Goal: Check status: Check status

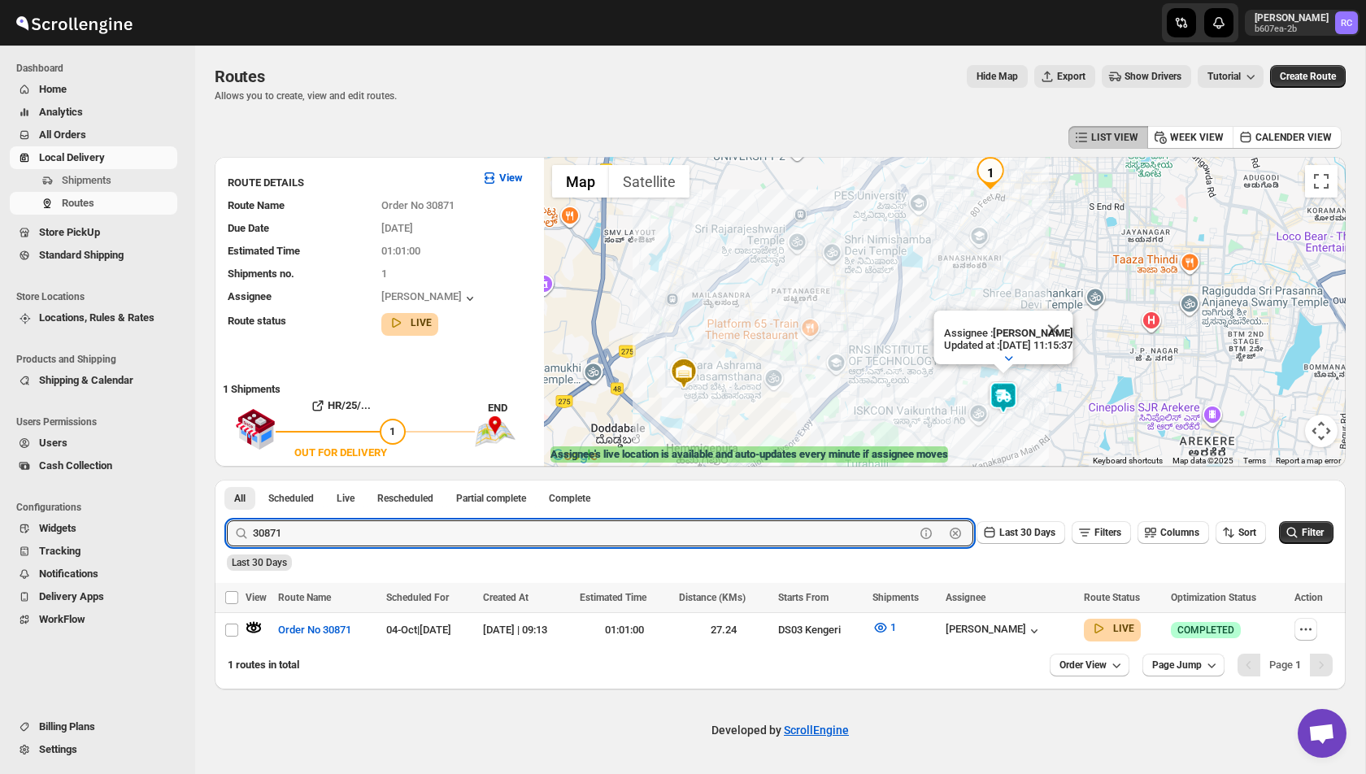
click at [306, 529] on input "30871" at bounding box center [584, 533] width 662 height 26
paste input "904"
type input "30904"
click at [227, 480] on button "Submit" at bounding box center [250, 488] width 46 height 17
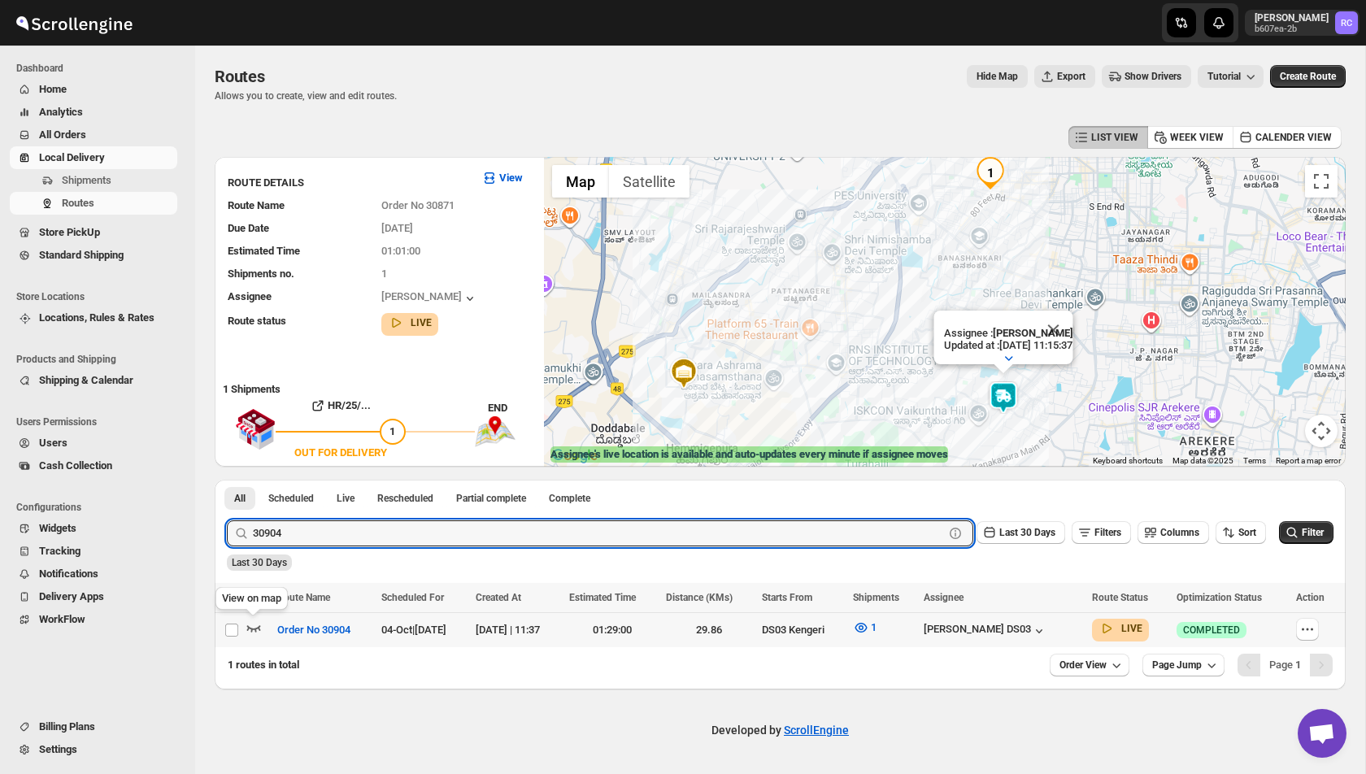
click at [251, 629] on icon "button" at bounding box center [254, 628] width 14 height 7
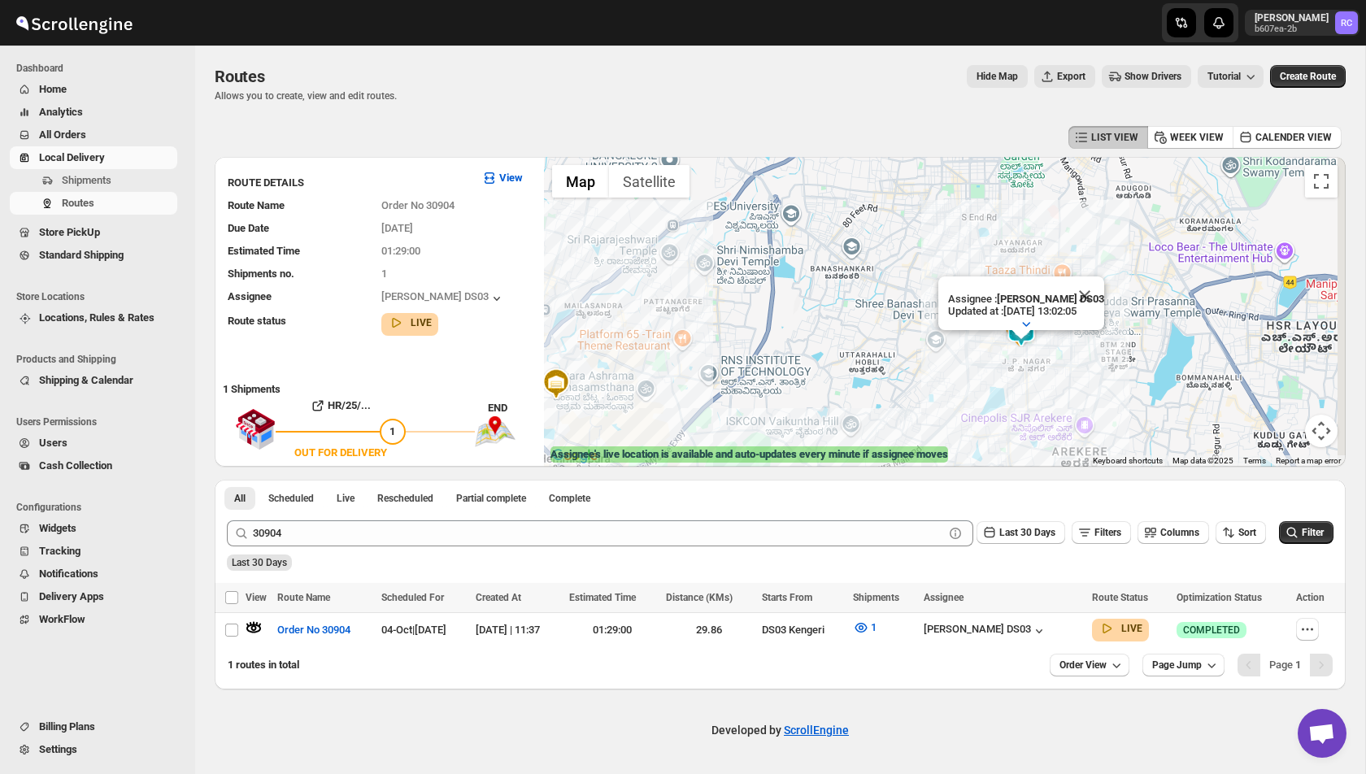
drag, startPoint x: 1073, startPoint y: 240, endPoint x: 886, endPoint y: 384, distance: 235.9
click at [886, 384] on div "Assignee : [PERSON_NAME] DS03 Updated at : [DATE] 13:02:05 Duty mode Enabled Ba…" at bounding box center [945, 312] width 802 height 310
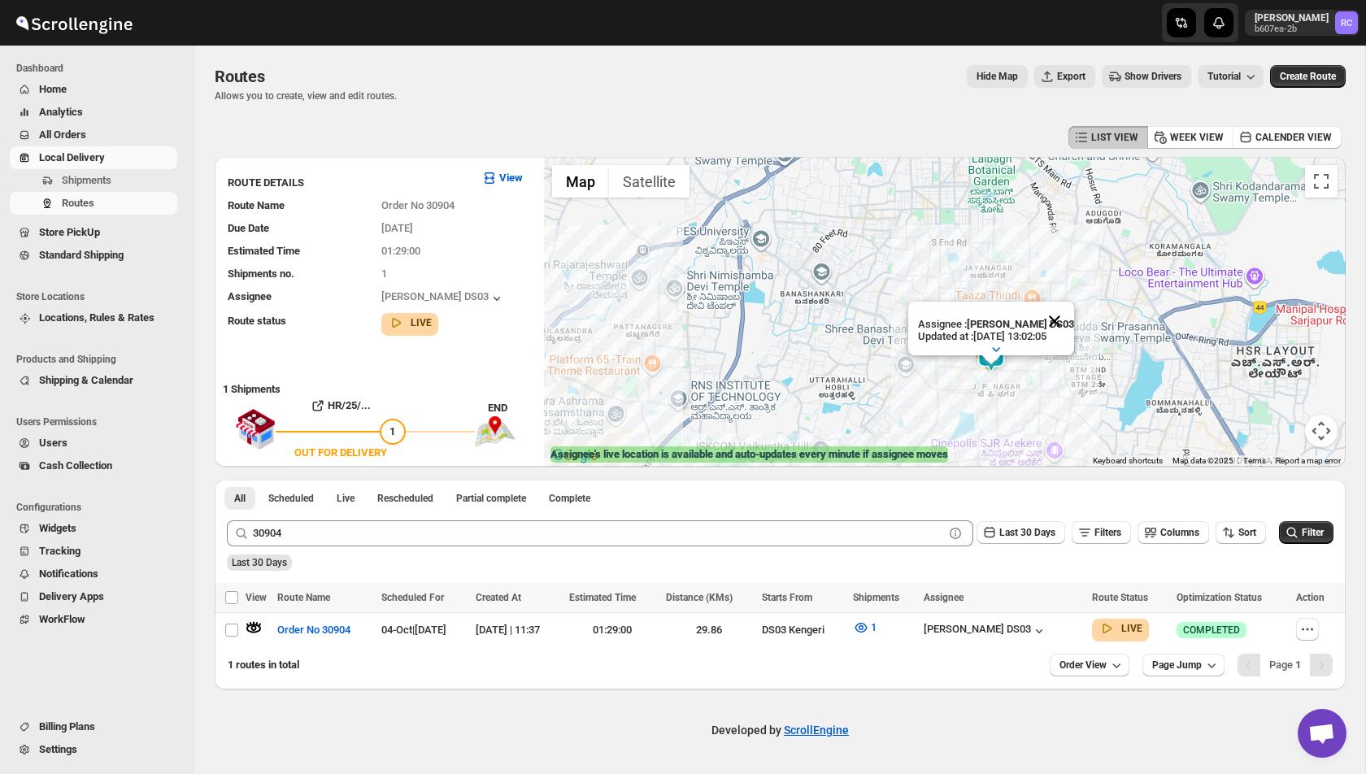
click at [1058, 313] on button "Close" at bounding box center [1054, 321] width 39 height 39
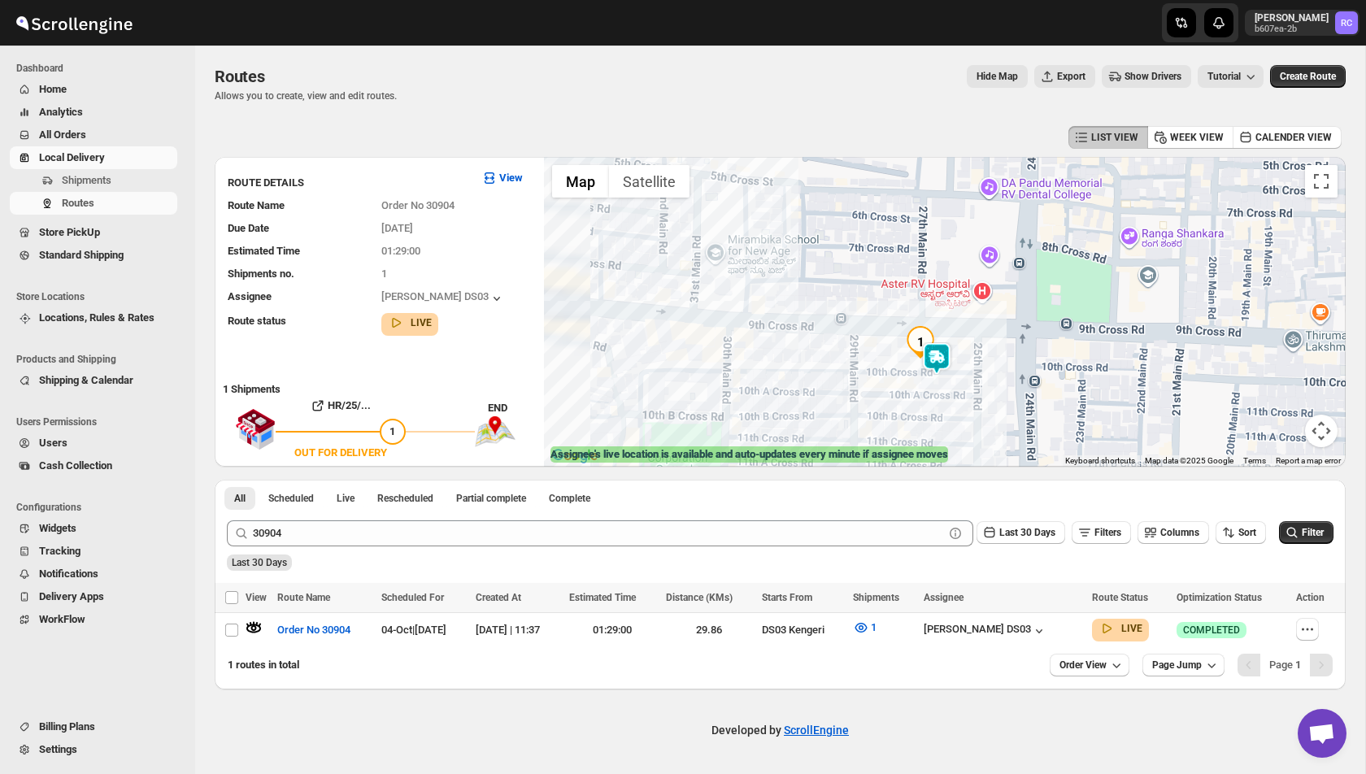
drag, startPoint x: 749, startPoint y: 348, endPoint x: 884, endPoint y: 290, distance: 147.5
click at [884, 290] on div at bounding box center [945, 312] width 802 height 310
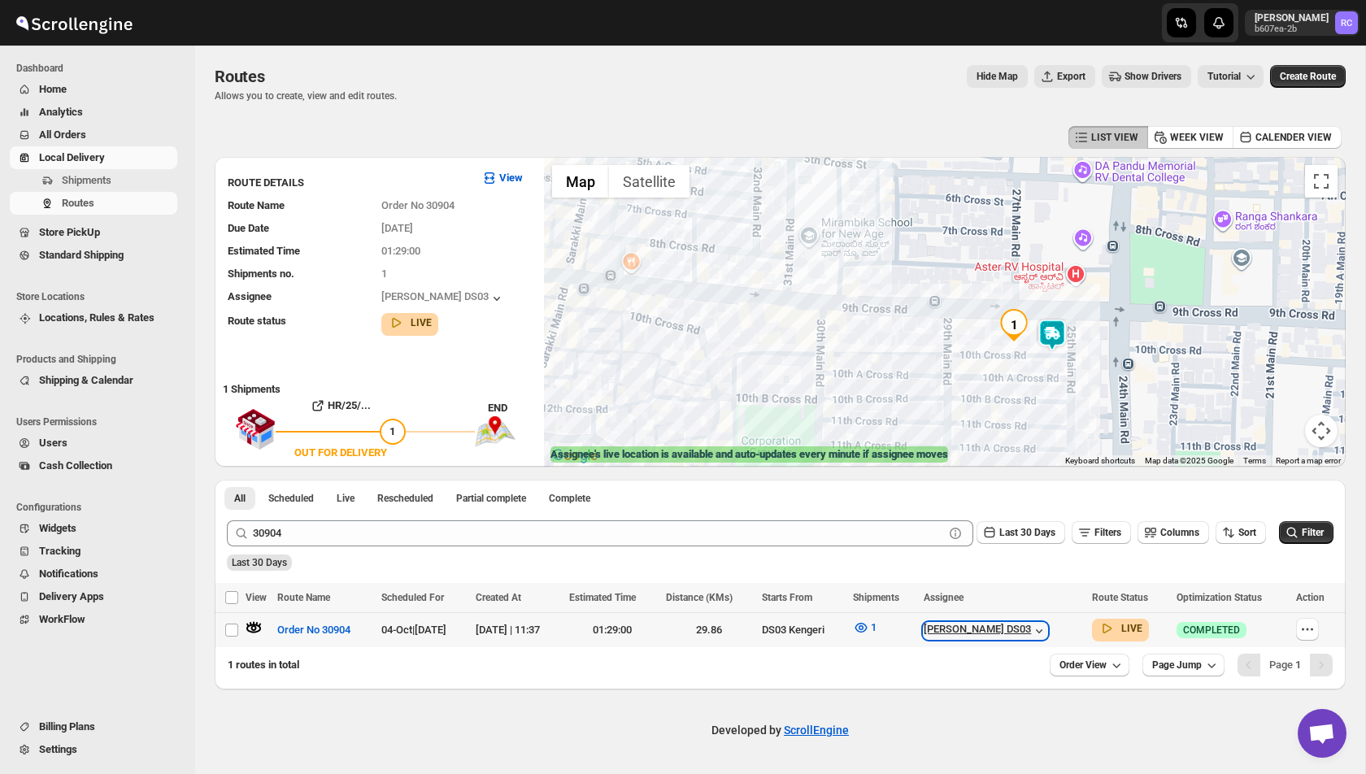
click at [1047, 628] on icon "button" at bounding box center [1039, 631] width 16 height 16
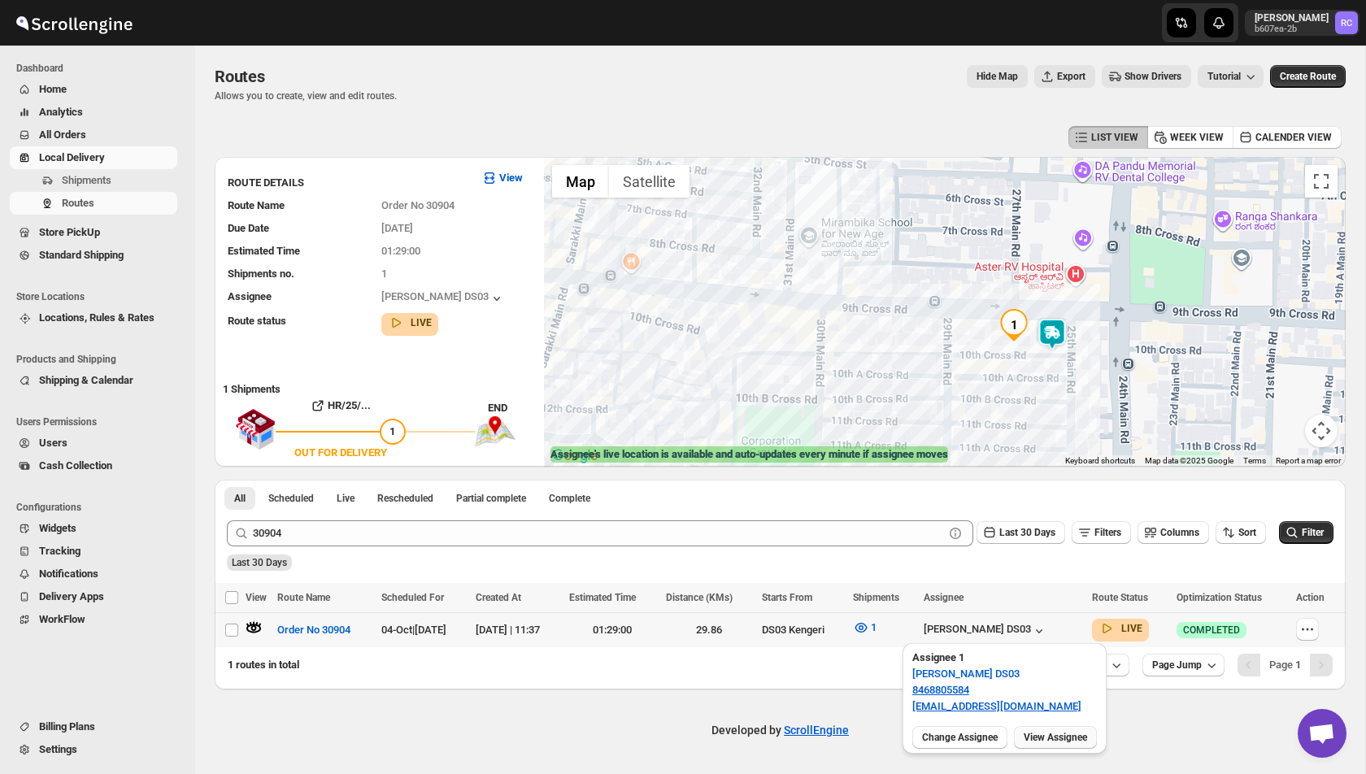
click at [1054, 740] on span "View Assignee" at bounding box center [1054, 737] width 63 height 13
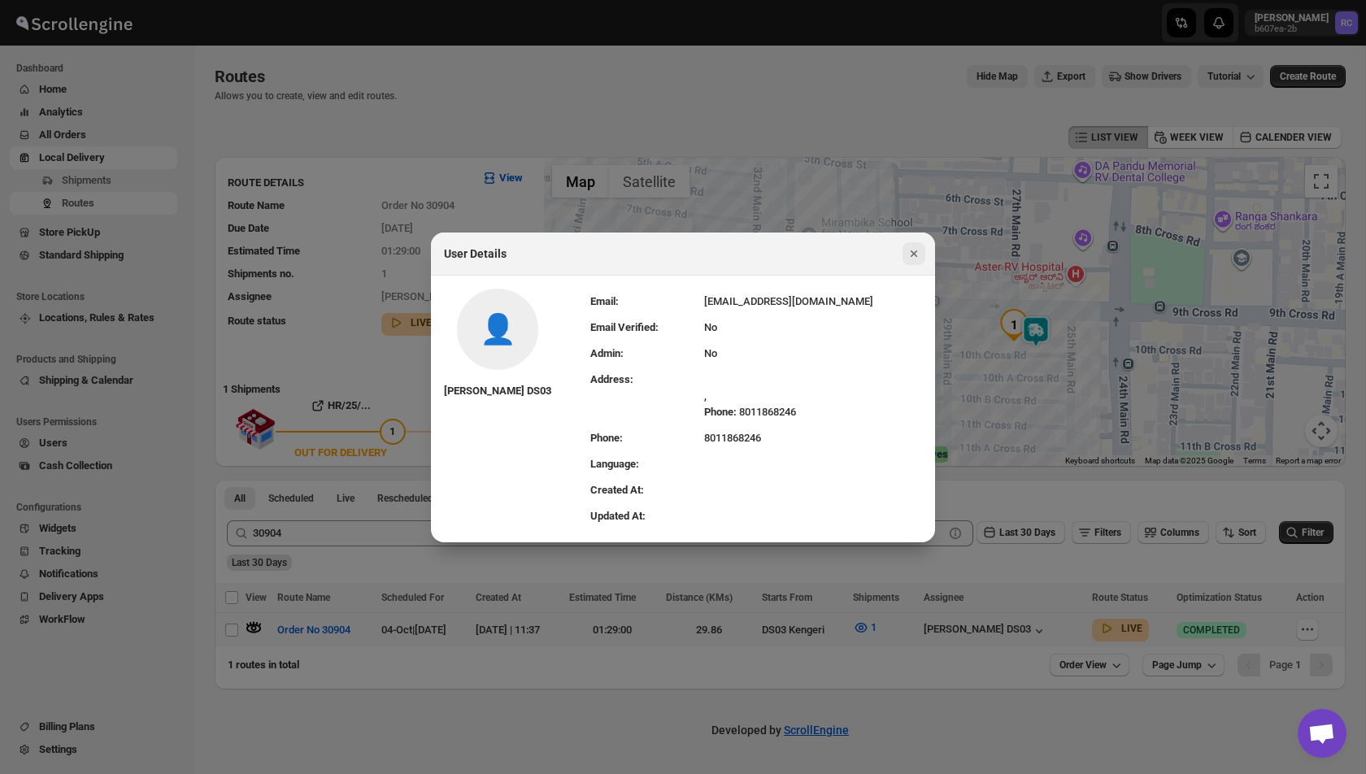
click at [924, 249] on button "Close" at bounding box center [913, 253] width 23 height 23
